Goal: Navigation & Orientation: Find specific page/section

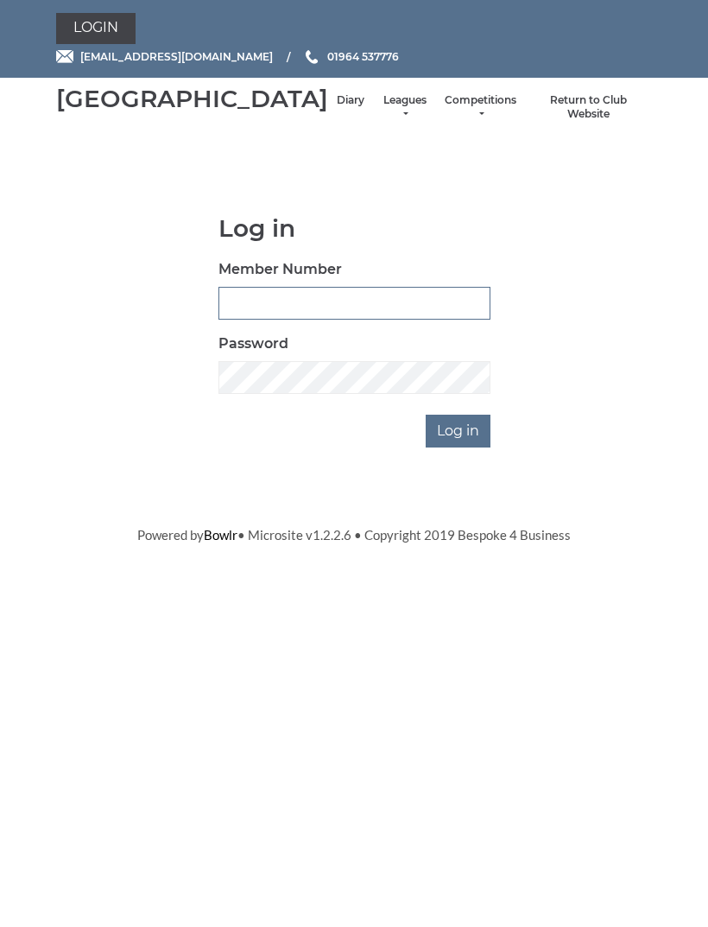
type input "0091"
click at [459, 447] on input "Log in" at bounding box center [458, 431] width 65 height 33
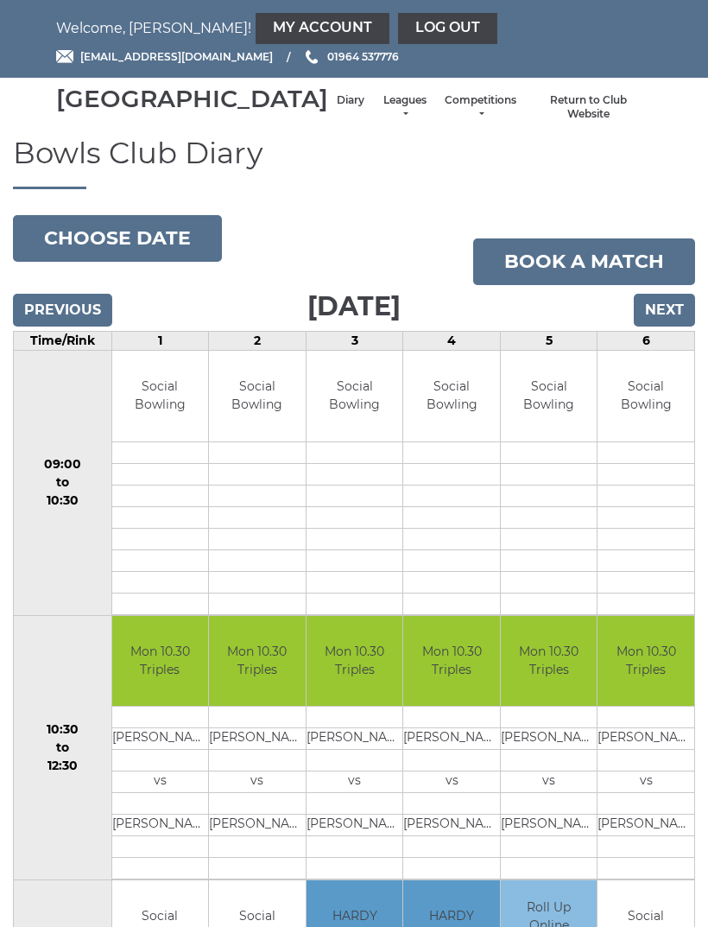
click at [162, 262] on button "Choose date" at bounding box center [117, 238] width 209 height 47
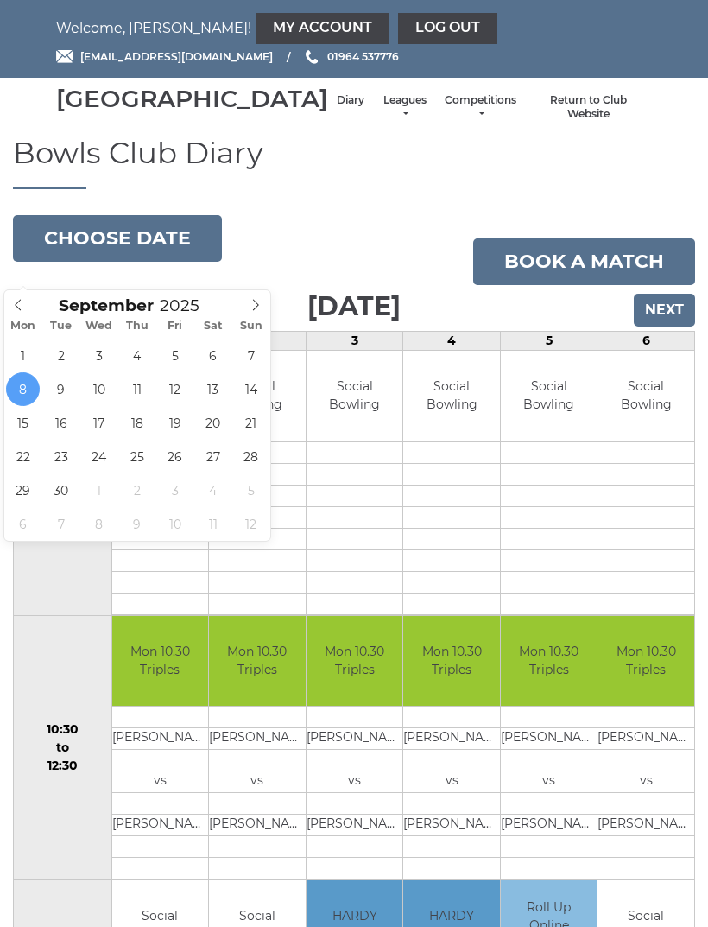
type input "2025-09-11"
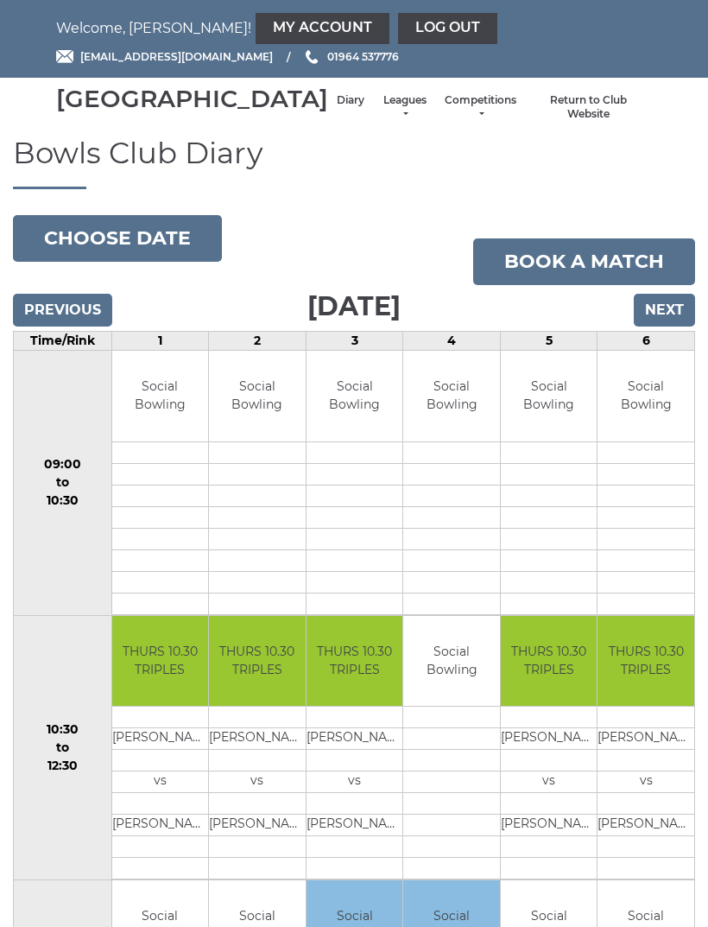
click at [382, 115] on link "Leagues" at bounding box center [405, 107] width 46 height 29
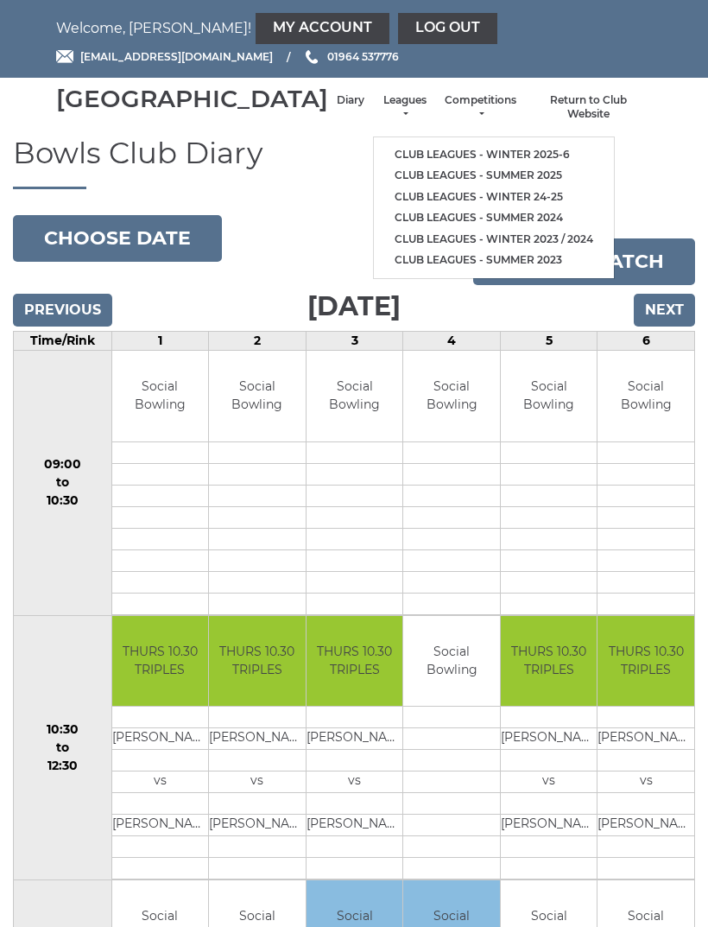
click at [479, 157] on link "Club leagues - Winter 2025-6" at bounding box center [494, 155] width 240 height 22
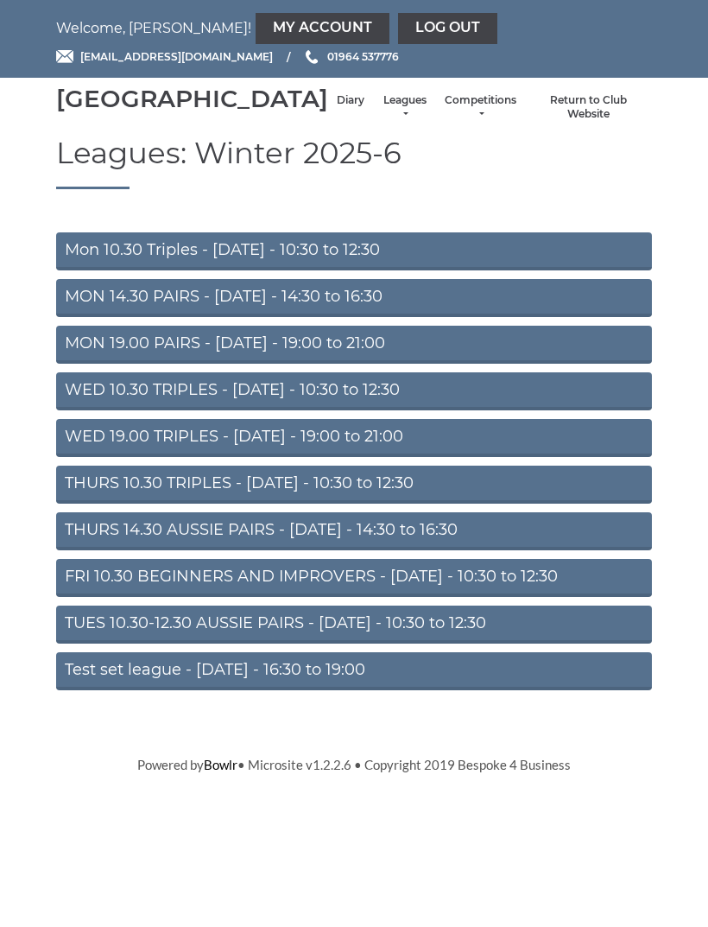
click at [346, 690] on link "Test set league - Monday - 16:30 to 19:00" at bounding box center [354, 671] width 596 height 38
click at [433, 550] on link "THURS 14.30 AUSSIE PAIRS - Thursday - 14:30 to 16:30" at bounding box center [354, 531] width 596 height 38
click at [422, 457] on link "WED 19.00 TRIPLES - [DATE] - 19:00 to 21:00" at bounding box center [354, 438] width 596 height 38
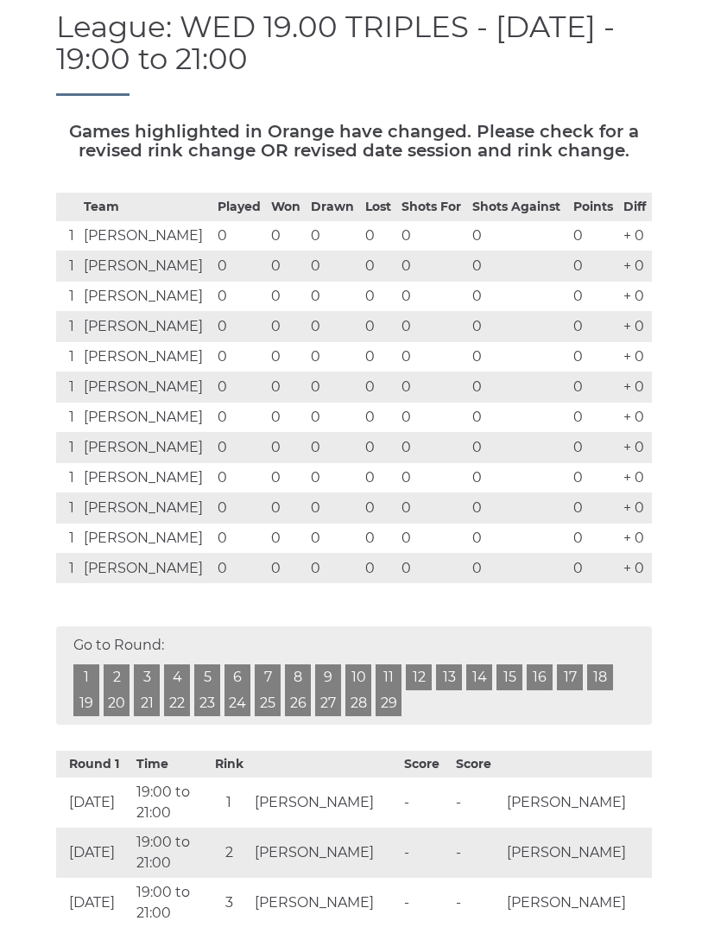
scroll to position [154, 0]
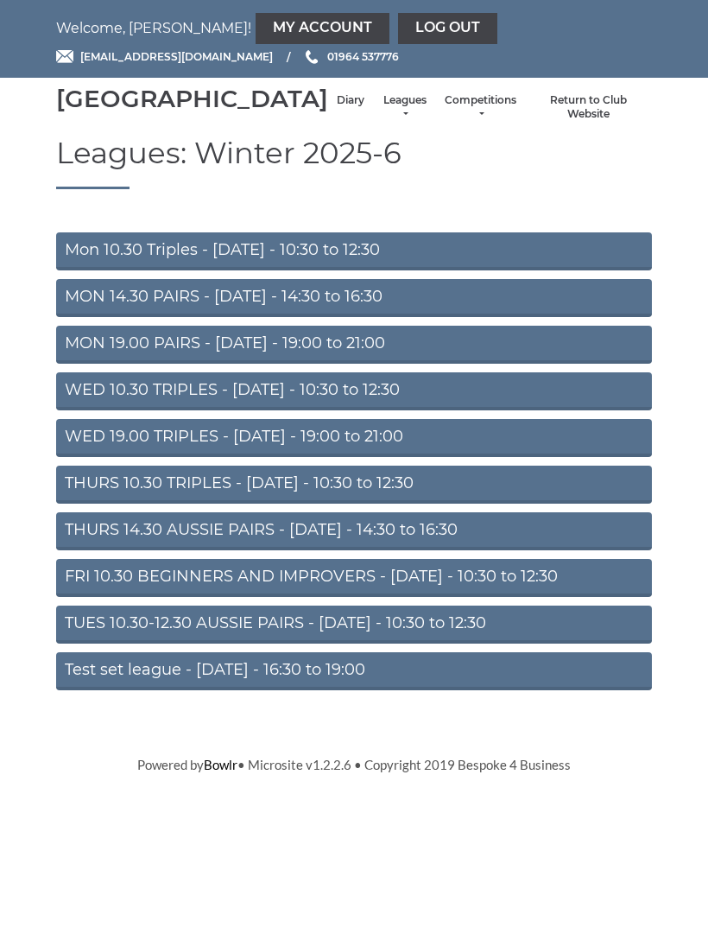
click at [382, 119] on link "Leagues" at bounding box center [405, 107] width 46 height 29
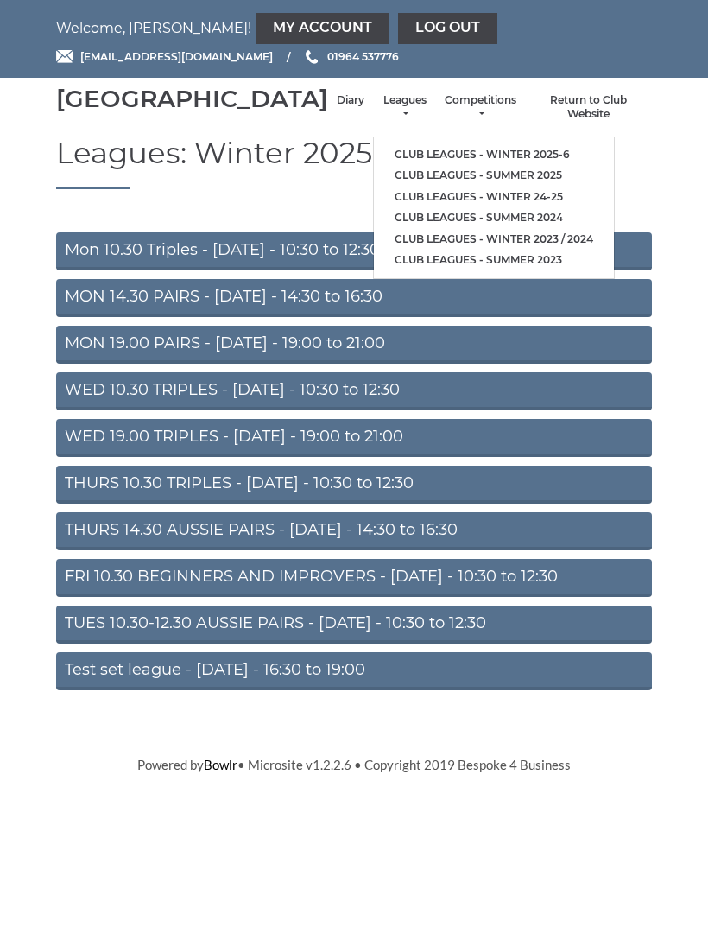
click at [474, 116] on link "Competitions" at bounding box center [481, 107] width 72 height 29
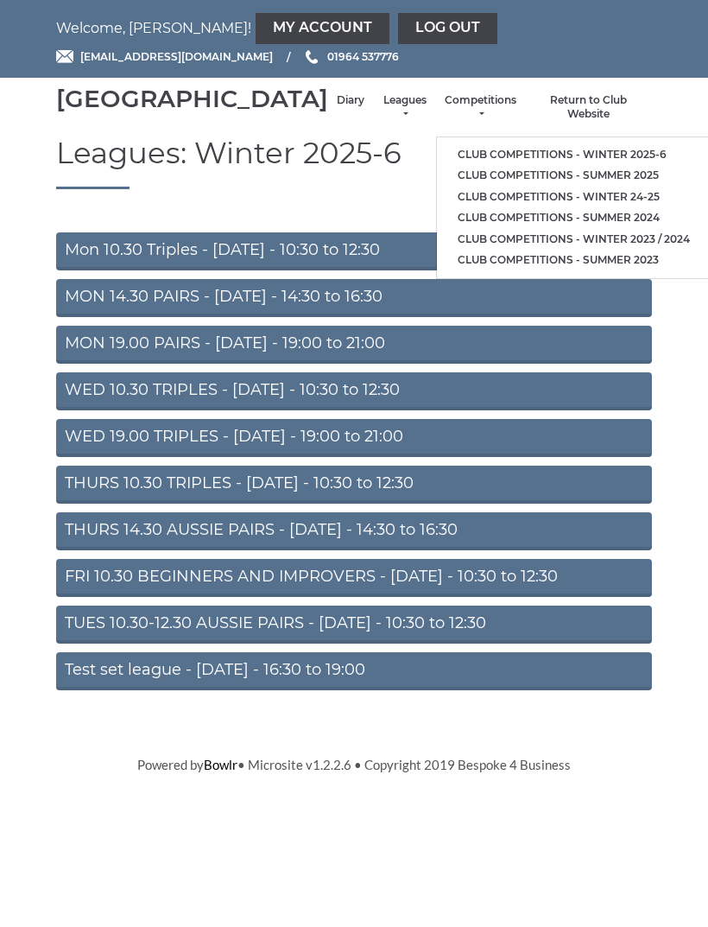
click at [592, 159] on link "Club competitions - Winter 2025-6" at bounding box center [574, 155] width 274 height 22
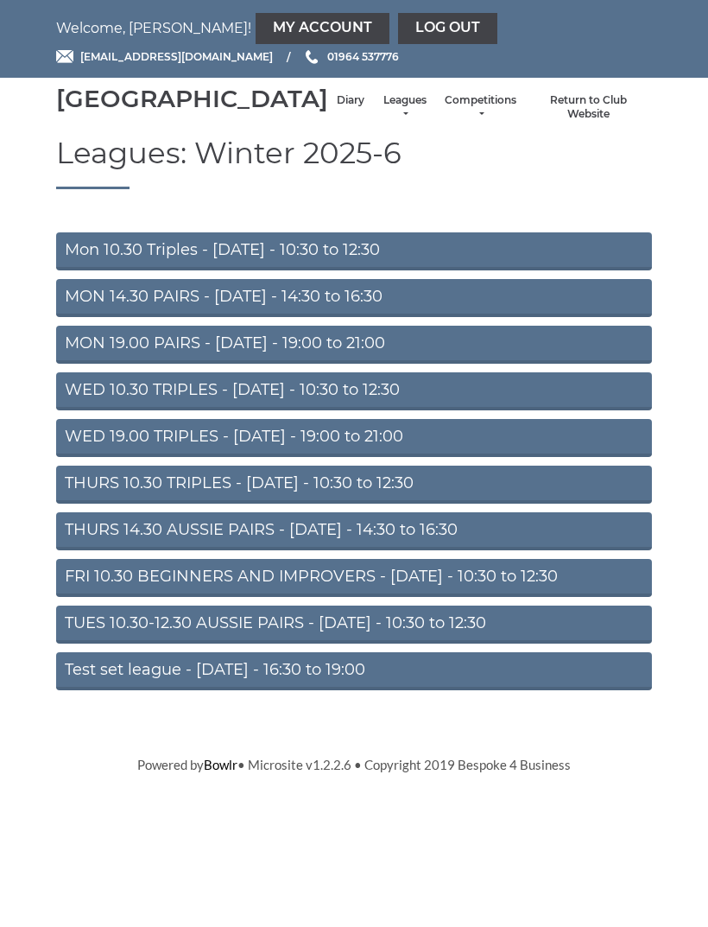
click at [256, 35] on link "My Account" at bounding box center [323, 28] width 134 height 31
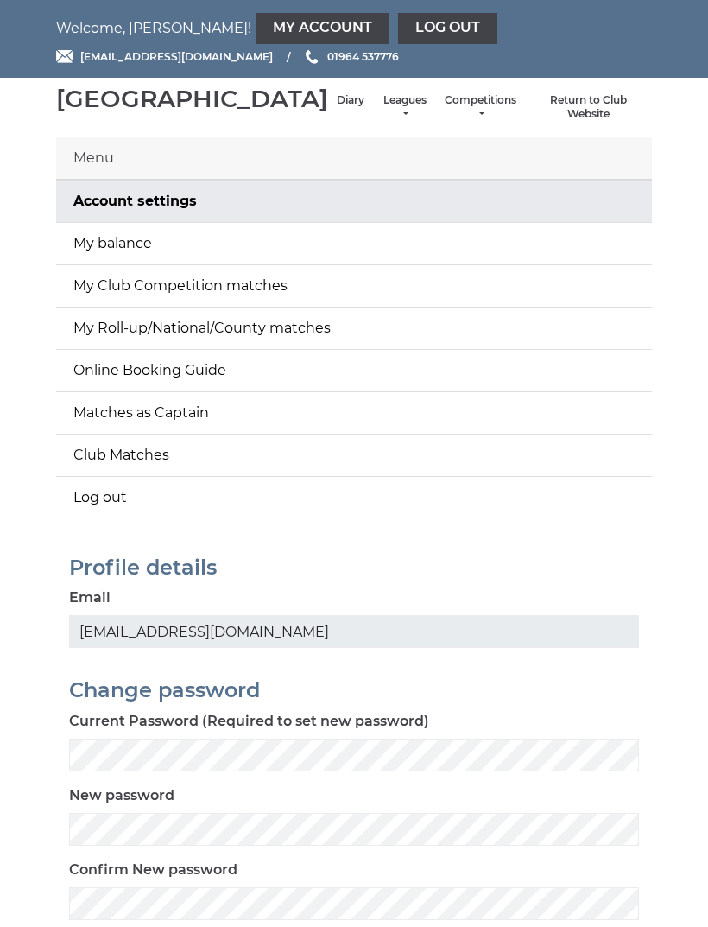
click at [434, 264] on link "My balance" at bounding box center [354, 243] width 596 height 41
click at [478, 113] on li "Competitions Club competitions - Winter 2025-6 Club competitions - Summer 2025 …" at bounding box center [480, 108] width 89 height 46
click at [382, 117] on link "Leagues" at bounding box center [405, 107] width 46 height 29
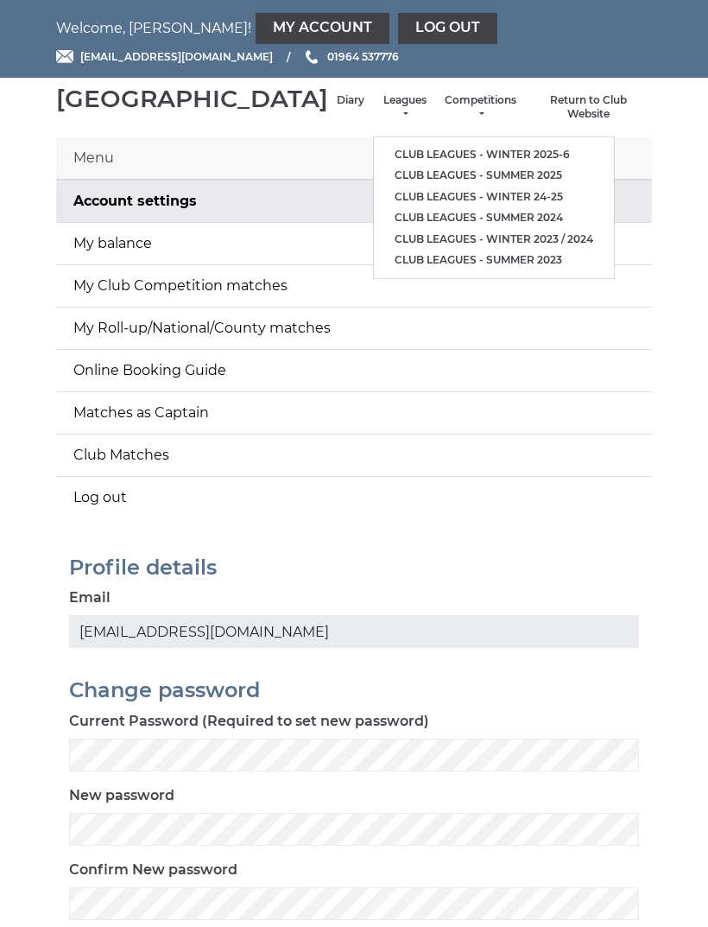
click at [476, 155] on link "Club leagues - Winter 2025-6" at bounding box center [494, 155] width 240 height 22
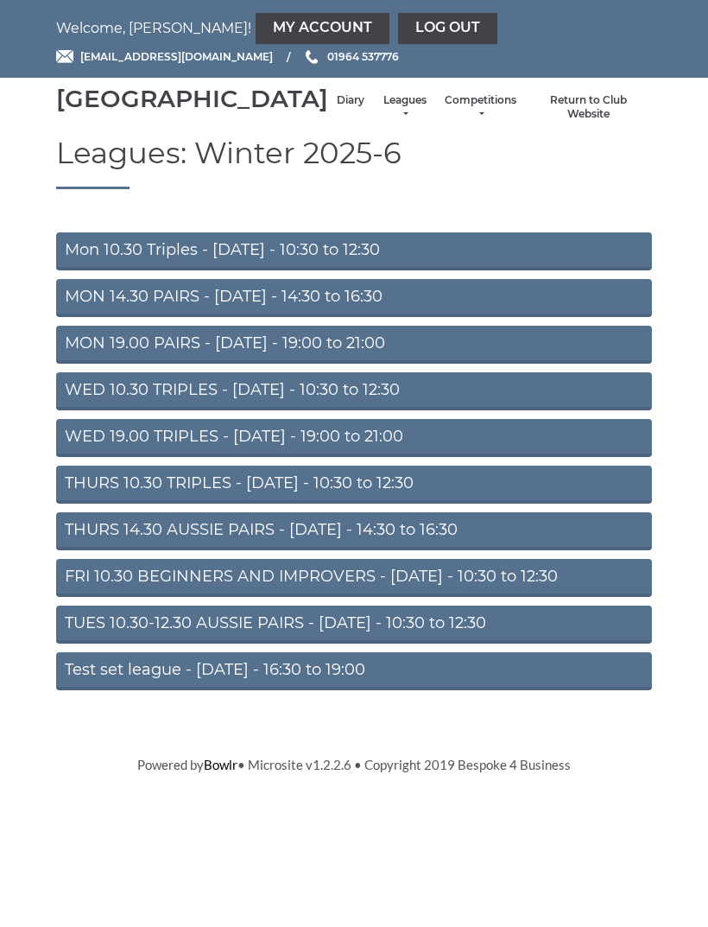
click at [398, 29] on link "Log out" at bounding box center [447, 28] width 99 height 31
